Goal: Navigation & Orientation: Find specific page/section

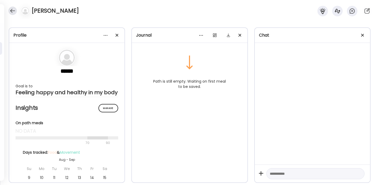
click at [12, 8] on div at bounding box center [12, 11] width 8 height 8
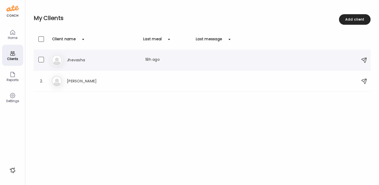
click at [79, 61] on h3 "Jhevasha" at bounding box center [90, 60] width 46 height 6
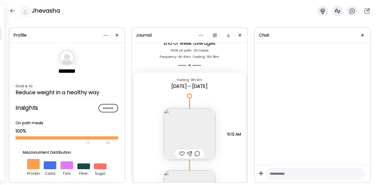
scroll to position [5074, 0]
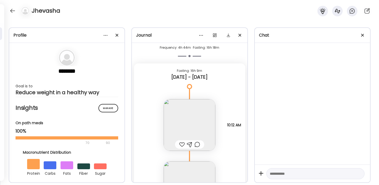
click at [199, 124] on img at bounding box center [190, 125] width 52 height 52
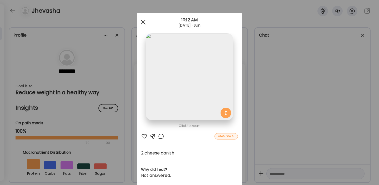
click at [143, 21] on div at bounding box center [143, 22] width 11 height 11
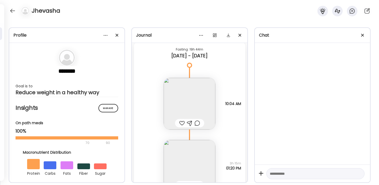
scroll to position [4744, 0]
click at [200, 104] on img at bounding box center [190, 107] width 52 height 52
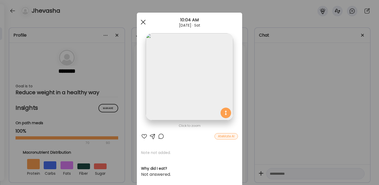
click at [144, 19] on div at bounding box center [143, 22] width 11 height 11
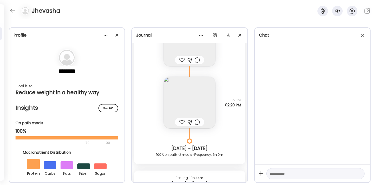
scroll to position [4611, 0]
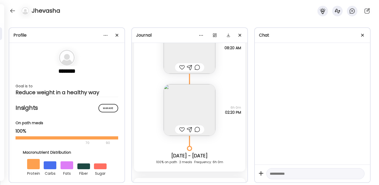
click at [193, 104] on img at bounding box center [190, 110] width 52 height 52
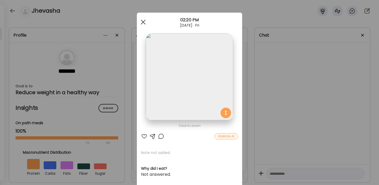
click at [147, 20] on div at bounding box center [143, 22] width 11 height 11
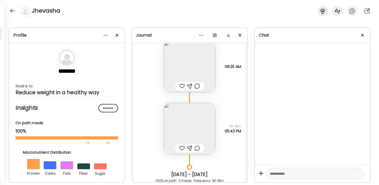
scroll to position [4396, 0]
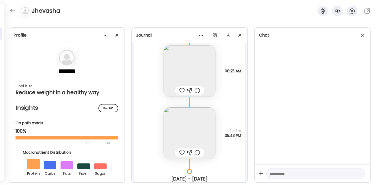
click at [195, 121] on img at bounding box center [190, 133] width 52 height 52
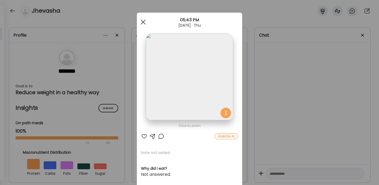
click at [146, 21] on div at bounding box center [143, 22] width 11 height 11
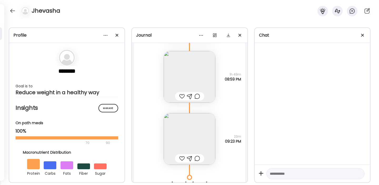
scroll to position [4196, 0]
click at [196, 87] on img at bounding box center [190, 80] width 52 height 52
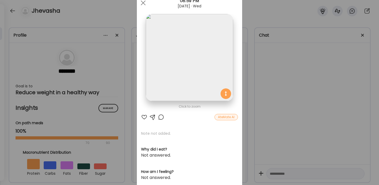
scroll to position [21, 0]
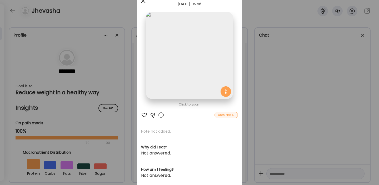
click at [144, 1] on span at bounding box center [143, 0] width 5 height 5
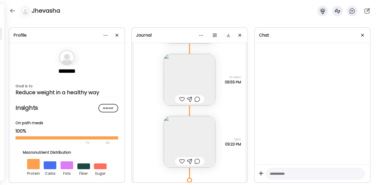
click at [192, 139] on img at bounding box center [190, 142] width 52 height 52
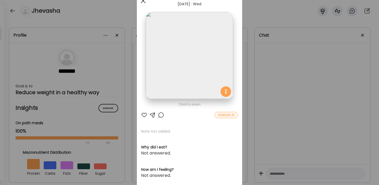
click at [143, 2] on div at bounding box center [143, 1] width 11 height 11
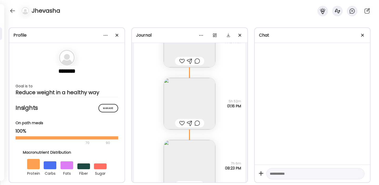
scroll to position [3919, 0]
click at [190, 105] on img at bounding box center [190, 103] width 52 height 52
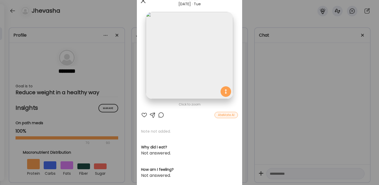
click at [145, 1] on div at bounding box center [143, 1] width 11 height 11
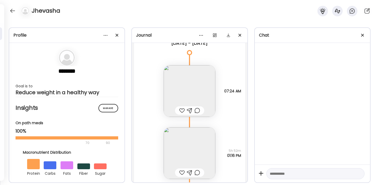
scroll to position [3840, 0]
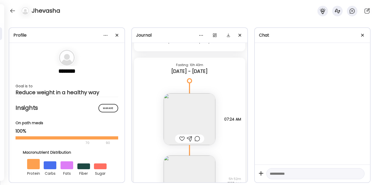
click at [200, 117] on img at bounding box center [190, 119] width 52 height 52
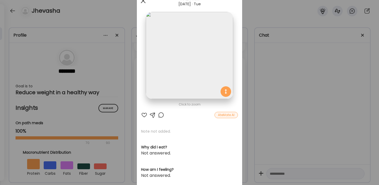
click at [143, 1] on div at bounding box center [143, 1] width 11 height 11
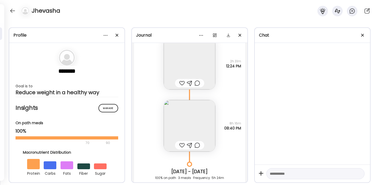
scroll to position [3705, 0]
click at [196, 118] on img at bounding box center [190, 126] width 52 height 52
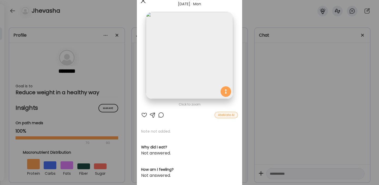
click at [145, 2] on span at bounding box center [143, 0] width 5 height 5
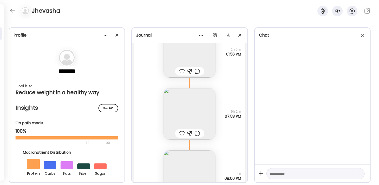
scroll to position [3100, 0]
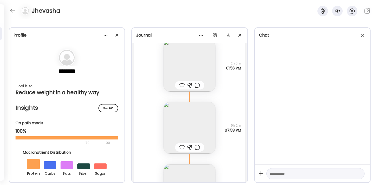
click at [203, 129] on img at bounding box center [190, 128] width 52 height 52
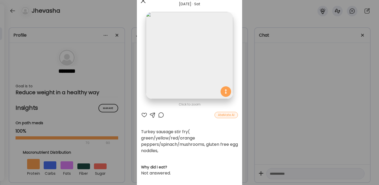
click at [144, 1] on span at bounding box center [143, 0] width 5 height 5
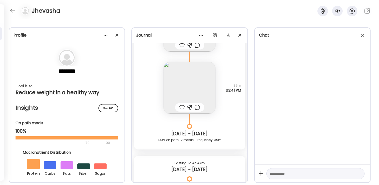
scroll to position [2564, 0]
click at [199, 81] on img at bounding box center [190, 89] width 52 height 52
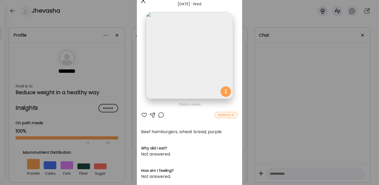
click at [144, 2] on div at bounding box center [143, 1] width 11 height 11
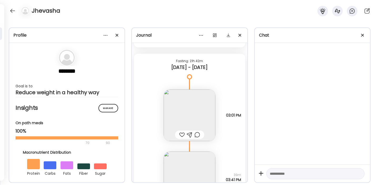
scroll to position [2470, 0]
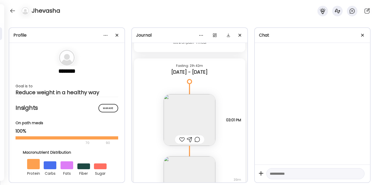
click at [191, 105] on img at bounding box center [190, 120] width 52 height 52
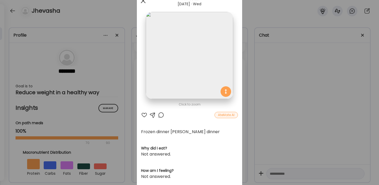
click at [143, 2] on div at bounding box center [143, 1] width 11 height 11
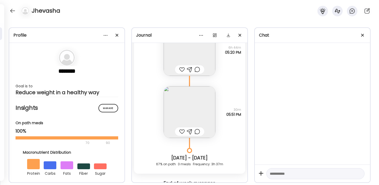
scroll to position [2057, 0]
click at [192, 96] on img at bounding box center [190, 112] width 52 height 52
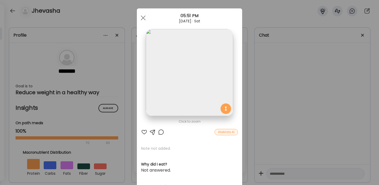
scroll to position [1, 0]
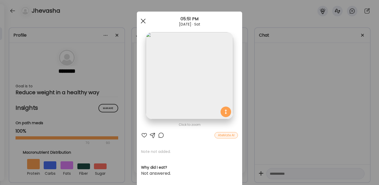
click at [144, 17] on div at bounding box center [143, 21] width 11 height 11
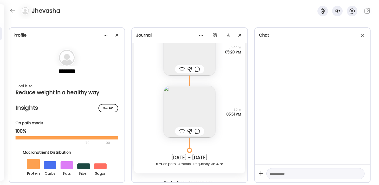
scroll to position [2018, 0]
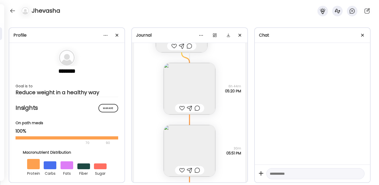
click at [188, 81] on img at bounding box center [190, 89] width 52 height 52
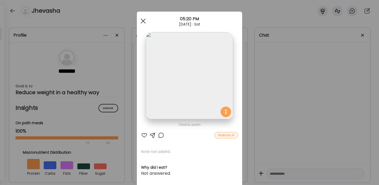
click at [145, 21] on div at bounding box center [143, 21] width 11 height 11
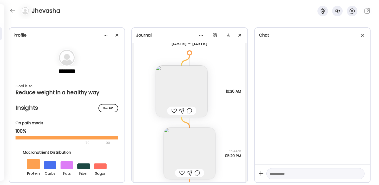
scroll to position [1951, 0]
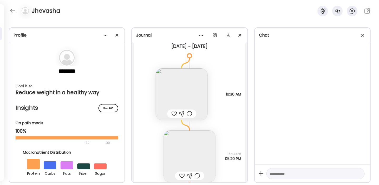
click at [184, 90] on img at bounding box center [182, 94] width 52 height 52
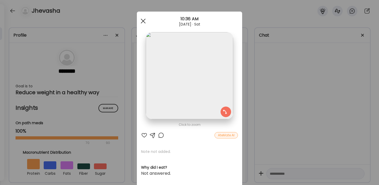
click at [146, 22] on div at bounding box center [143, 21] width 11 height 11
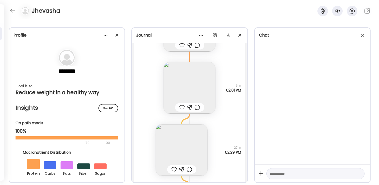
scroll to position [1634, 0]
click at [193, 90] on img at bounding box center [190, 90] width 52 height 52
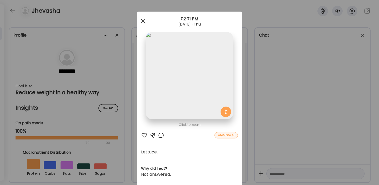
click at [146, 18] on div at bounding box center [143, 21] width 11 height 11
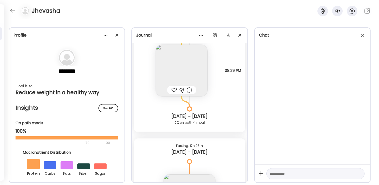
scroll to position [2706, 0]
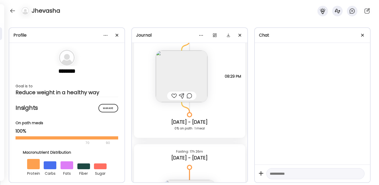
click at [191, 73] on img at bounding box center [182, 77] width 52 height 52
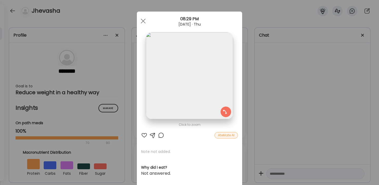
click at [224, 7] on div "Ate Coach Dashboard Wahoo! It’s official Take a moment to set up your Coach Pro…" at bounding box center [189, 92] width 379 height 185
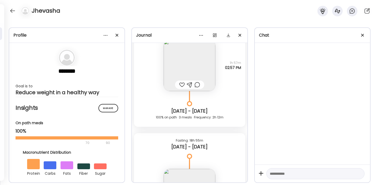
scroll to position [3506, 0]
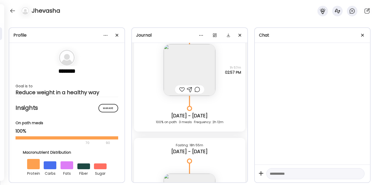
click at [199, 76] on img at bounding box center [190, 70] width 52 height 52
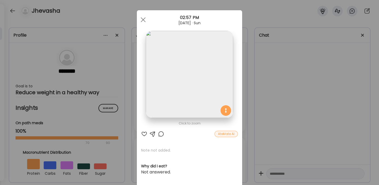
scroll to position [0, 0]
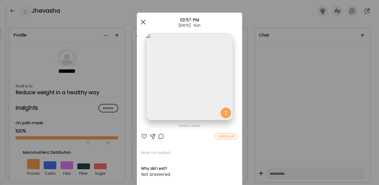
click at [141, 22] on div at bounding box center [143, 22] width 11 height 11
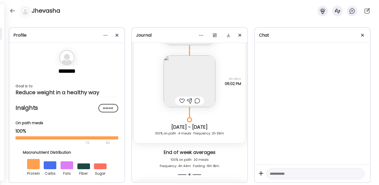
scroll to position [4958, 0]
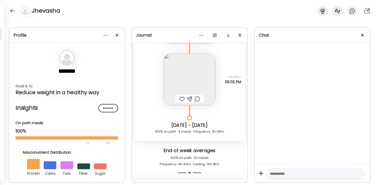
click at [195, 83] on img at bounding box center [190, 80] width 52 height 52
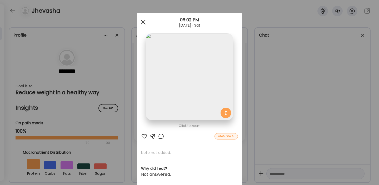
click at [144, 21] on div at bounding box center [143, 22] width 11 height 11
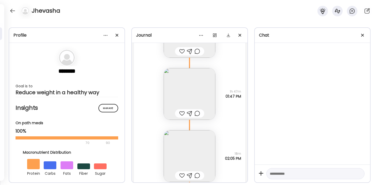
scroll to position [5233, 0]
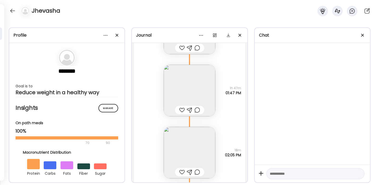
click at [196, 94] on img at bounding box center [190, 91] width 52 height 52
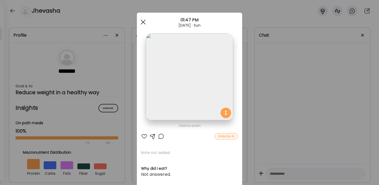
click at [143, 20] on div at bounding box center [143, 22] width 11 height 11
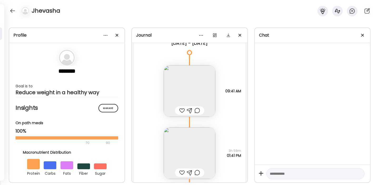
scroll to position [5741, 0]
click at [197, 93] on img at bounding box center [190, 91] width 52 height 52
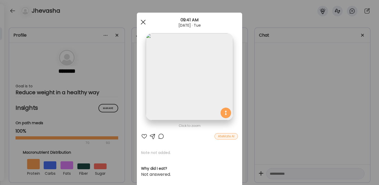
click at [144, 22] on span at bounding box center [143, 22] width 5 height 5
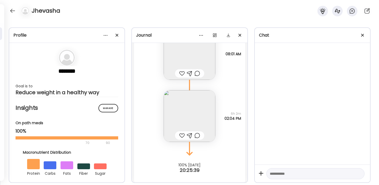
scroll to position [6351, 0]
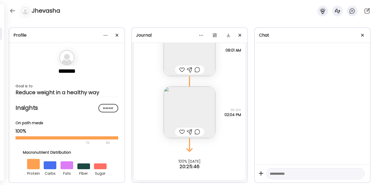
click at [201, 117] on img at bounding box center [190, 113] width 52 height 52
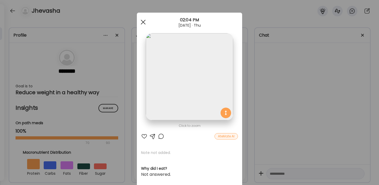
click at [142, 21] on span at bounding box center [143, 22] width 5 height 5
